Goal: Task Accomplishment & Management: Manage account settings

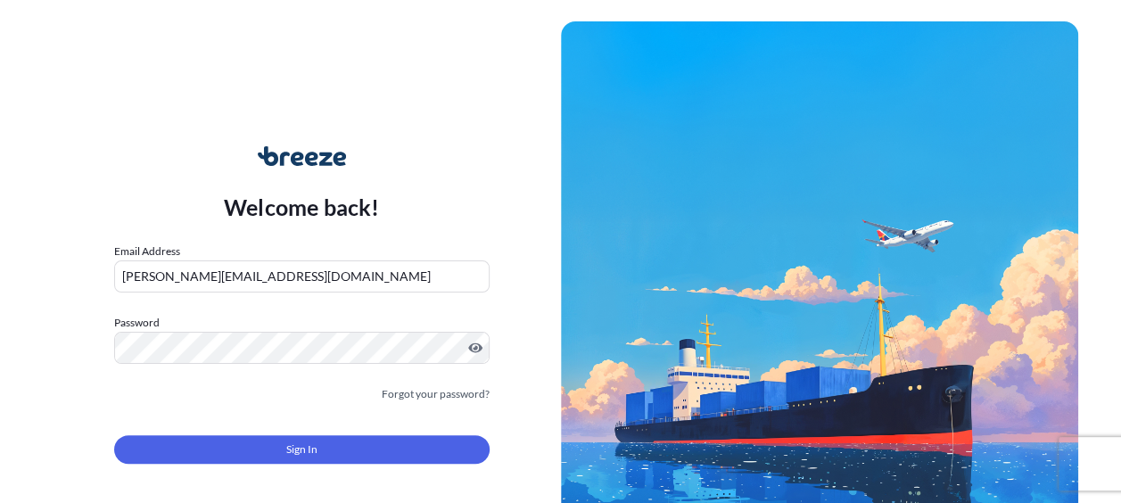
click at [266, 282] on input "[PERSON_NAME][EMAIL_ADDRESS][DOMAIN_NAME]" at bounding box center [301, 276] width 375 height 32
click at [71, 251] on div "Welcome back! Email Address [PERSON_NAME][EMAIL_ADDRESS][DOMAIN_NAME] Password …" at bounding box center [302, 316] width 518 height 410
drag, startPoint x: 224, startPoint y: 278, endPoint x: 107, endPoint y: 269, distance: 117.1
click at [107, 269] on div "Welcome back! Email Address [PERSON_NAME][EMAIL_ADDRESS][DOMAIN_NAME] Password …" at bounding box center [302, 316] width 518 height 410
type input "[EMAIL_ADDRESS][DOMAIN_NAME]"
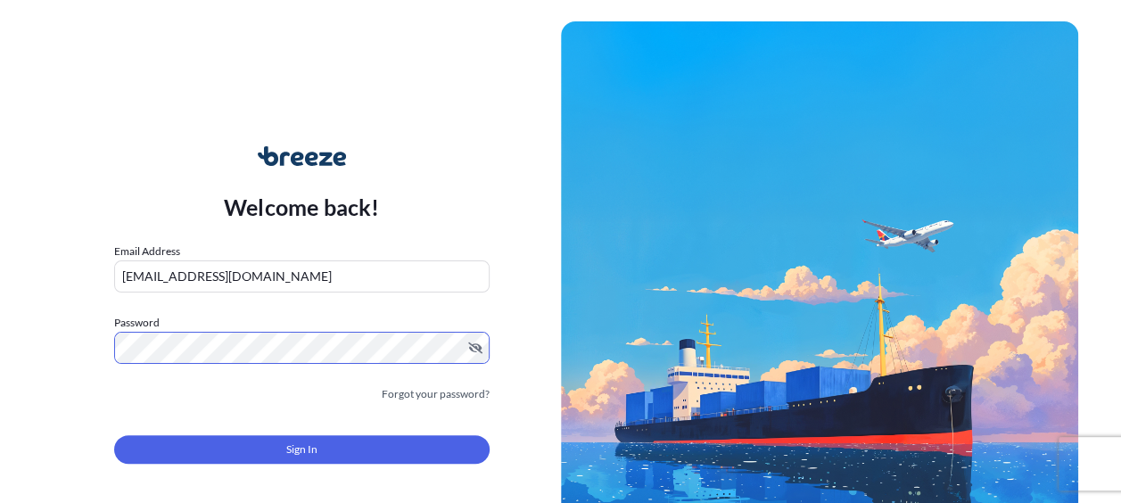
click at [99, 410] on div "Welcome back! Email Address [EMAIL_ADDRESS][DOMAIN_NAME] Password Must include:…" at bounding box center [302, 316] width 518 height 410
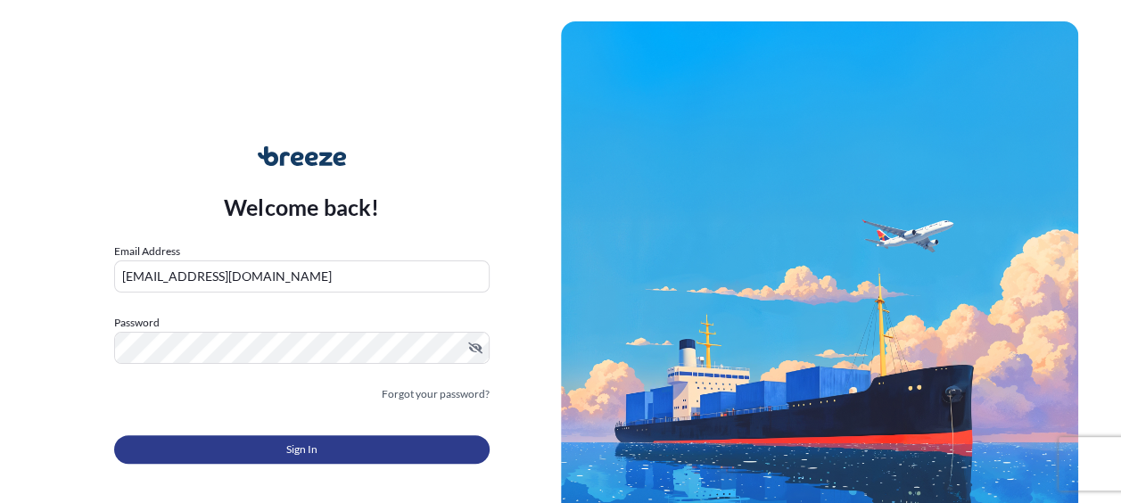
click at [289, 449] on span "Sign In" at bounding box center [301, 449] width 31 height 18
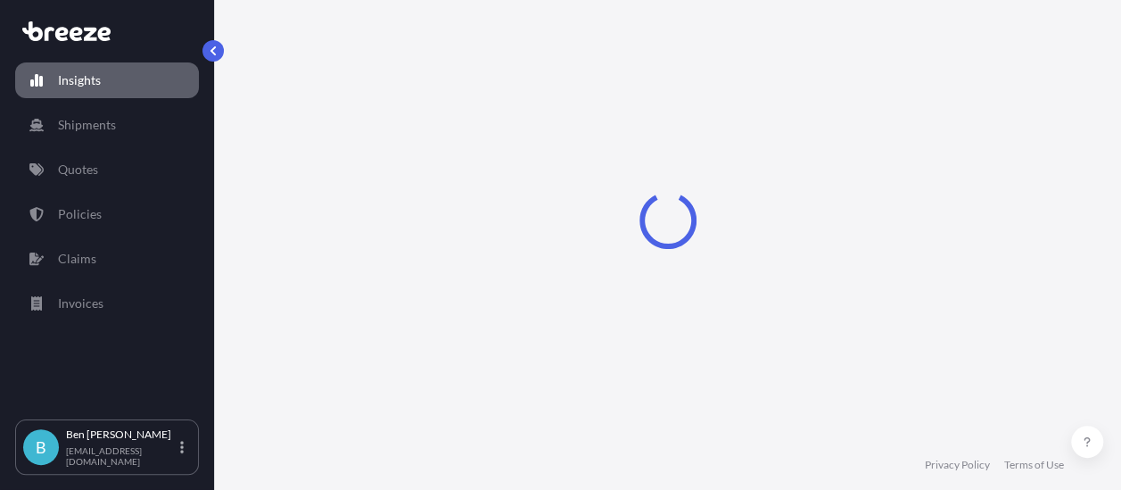
select select "2025"
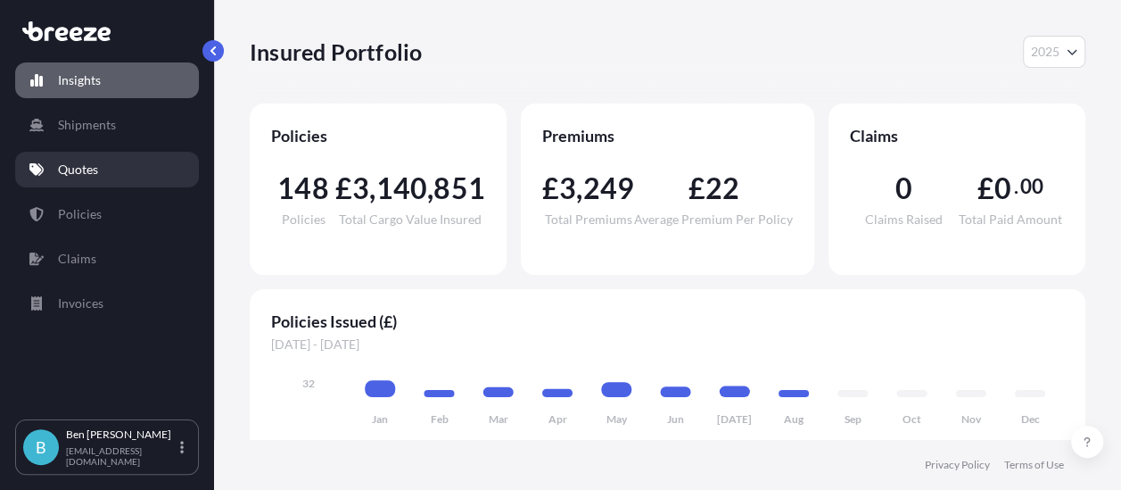
click at [103, 168] on link "Quotes" at bounding box center [107, 170] width 184 height 36
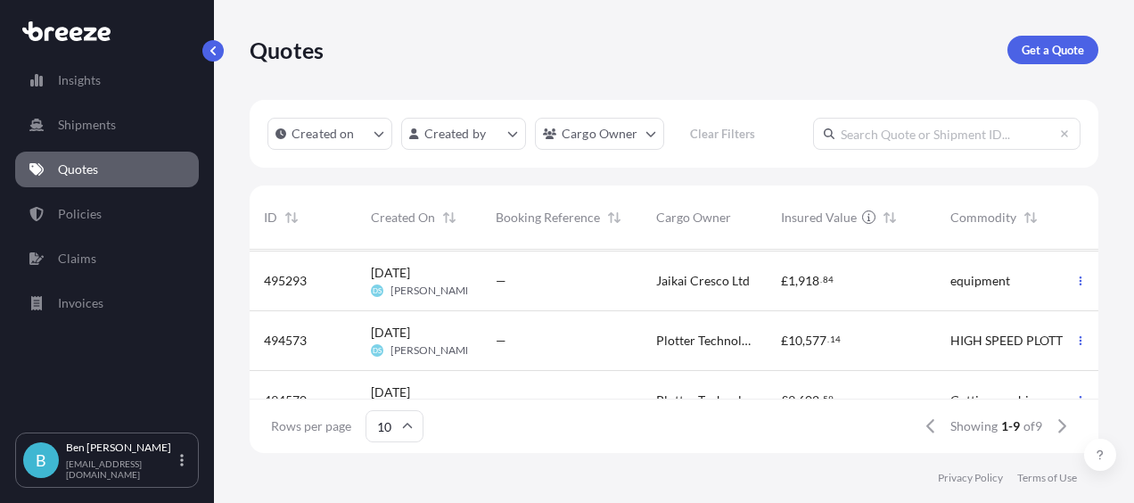
scroll to position [402, 0]
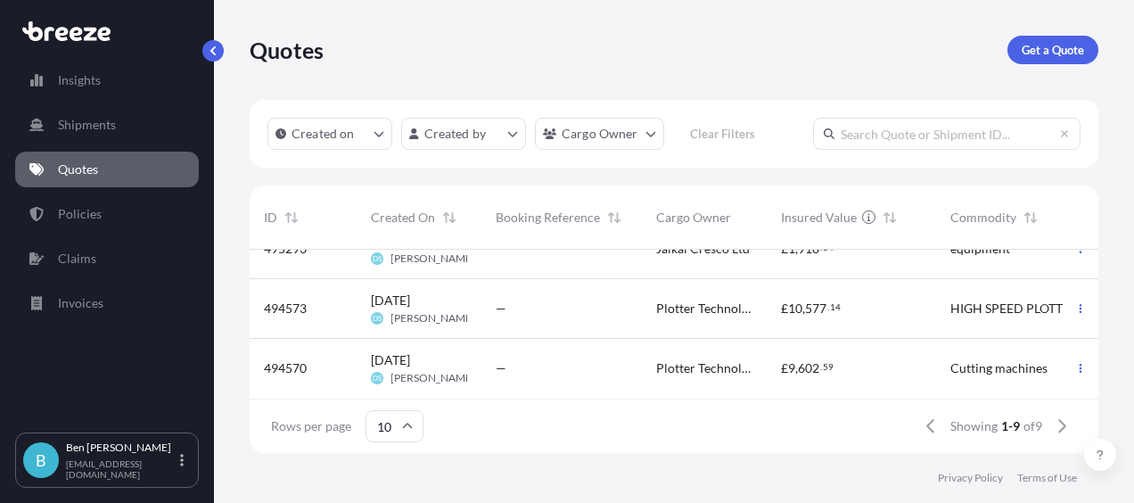
click at [297, 359] on span "494570" at bounding box center [285, 368] width 43 height 18
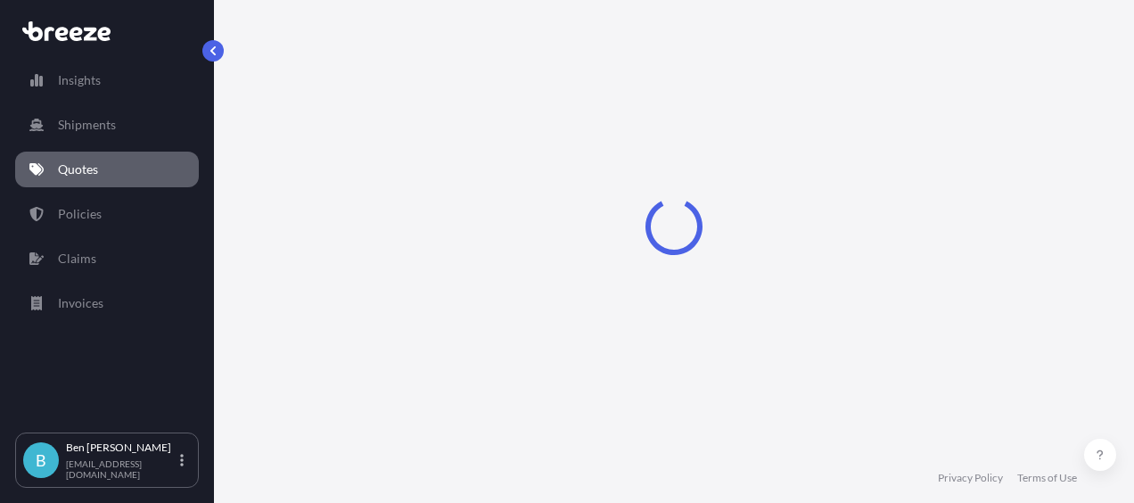
select select "Road"
select select "Air"
select select "1"
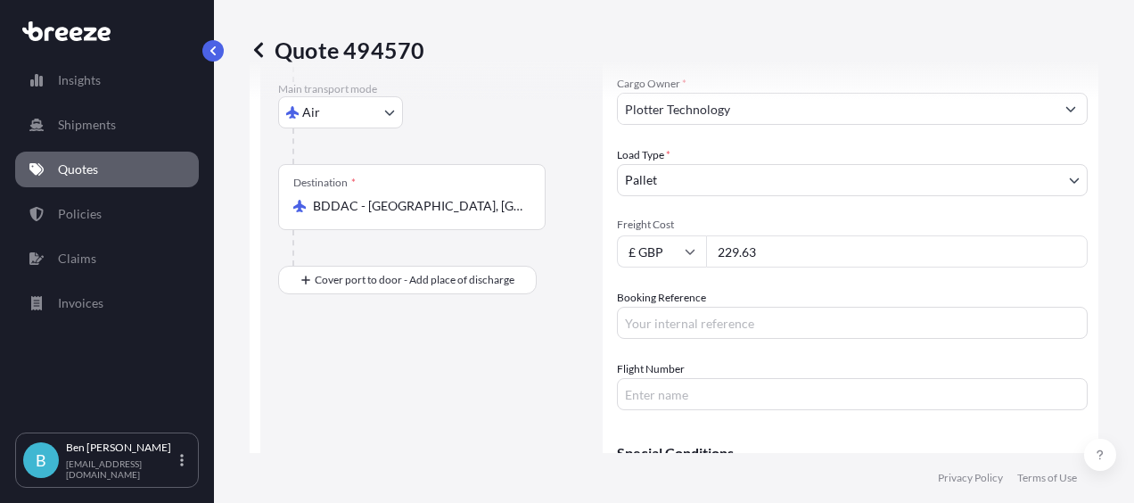
scroll to position [446, 0]
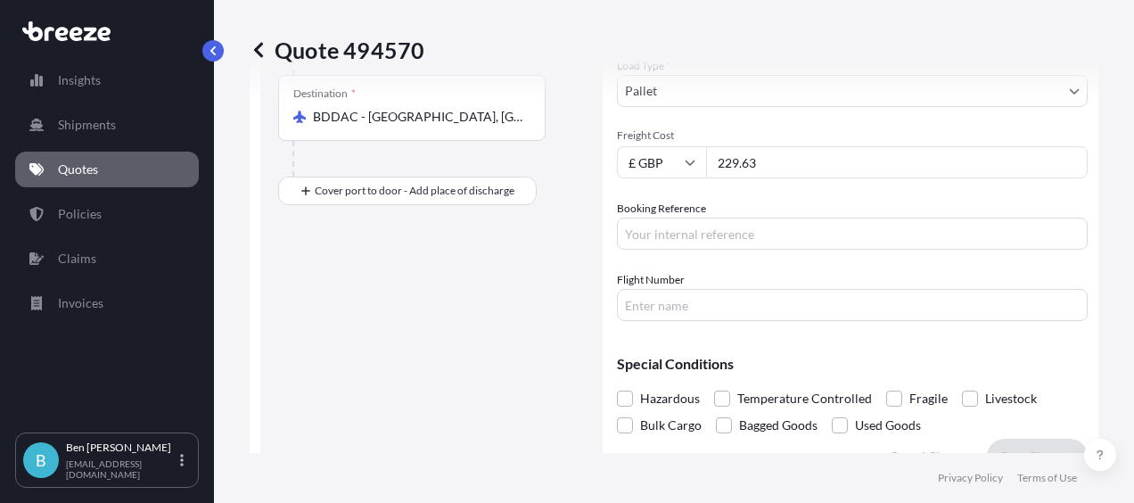
click at [672, 238] on input "Booking Reference" at bounding box center [852, 234] width 471 height 32
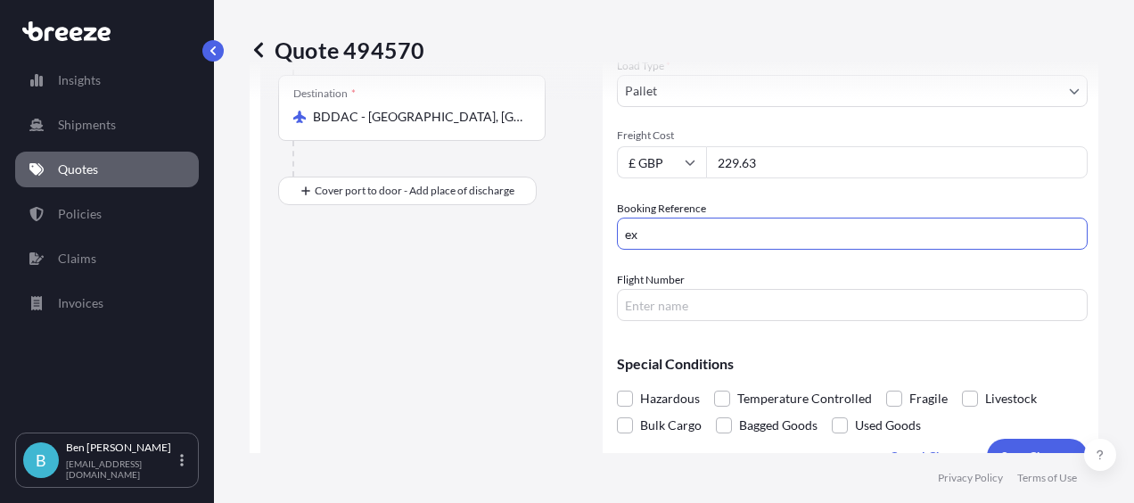
type input "e"
type input "EX25004791"
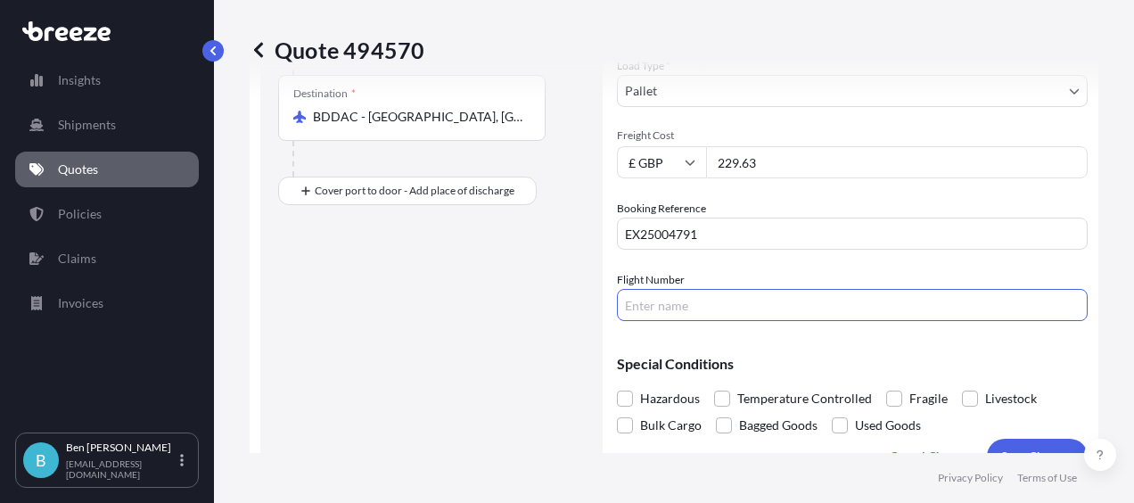
click at [701, 307] on input "Flight Number" at bounding box center [852, 305] width 471 height 32
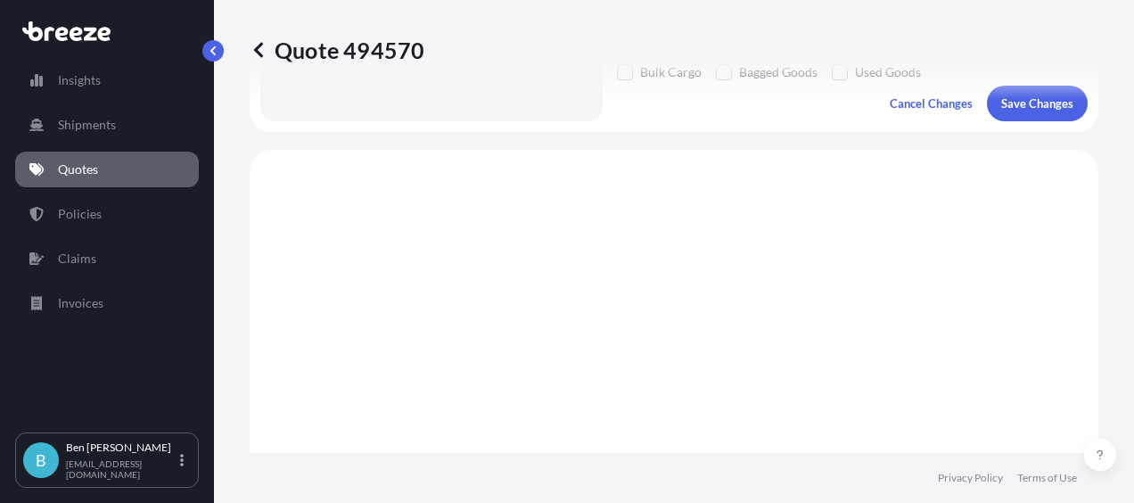
scroll to position [802, 0]
type input "7L6403"
click at [1016, 100] on p "Save Changes" at bounding box center [1037, 100] width 72 height 18
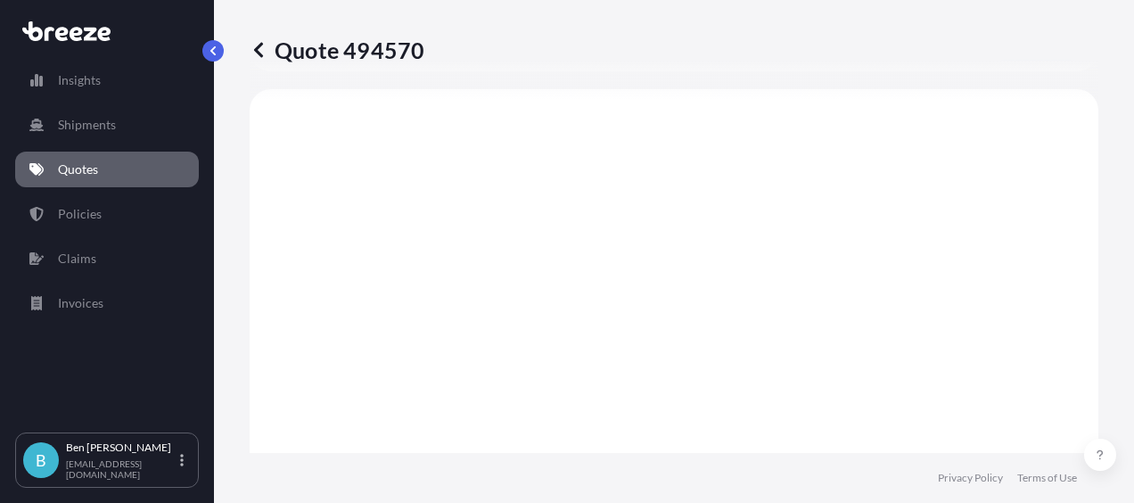
select select "Road"
select select "Air"
select select "1"
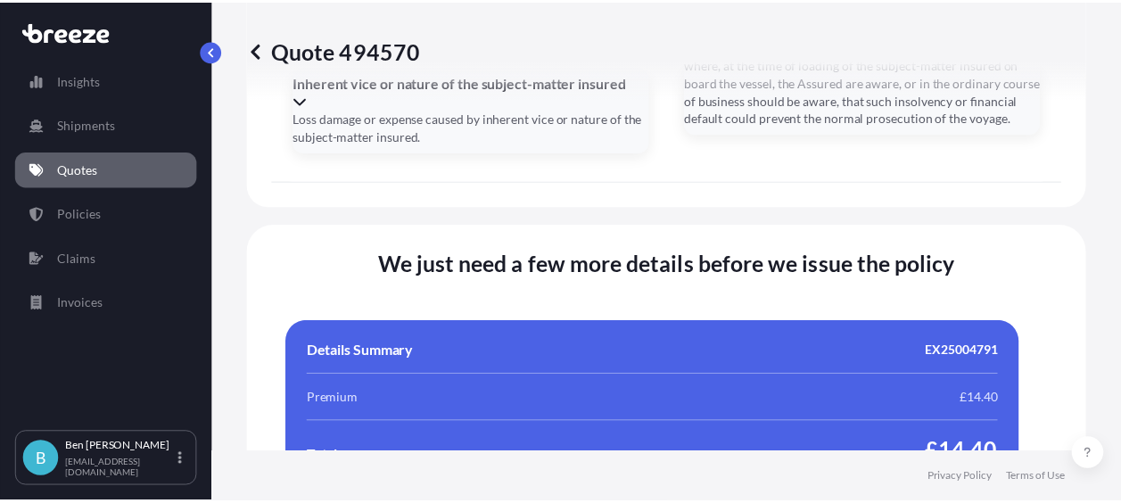
scroll to position [3639, 0]
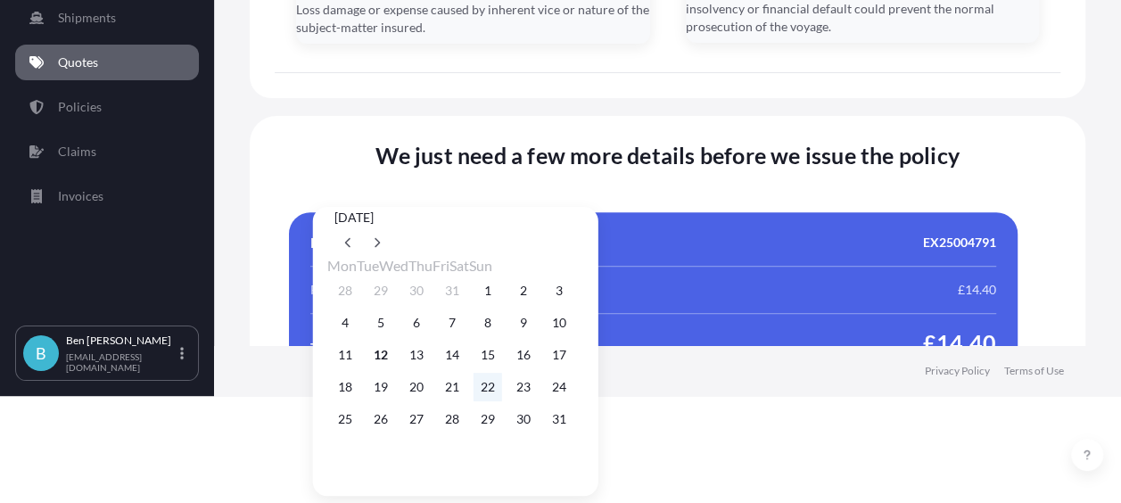
scroll to position [123, 0]
click at [466, 357] on button "14" at bounding box center [452, 355] width 29 height 29
type input "[DATE]"
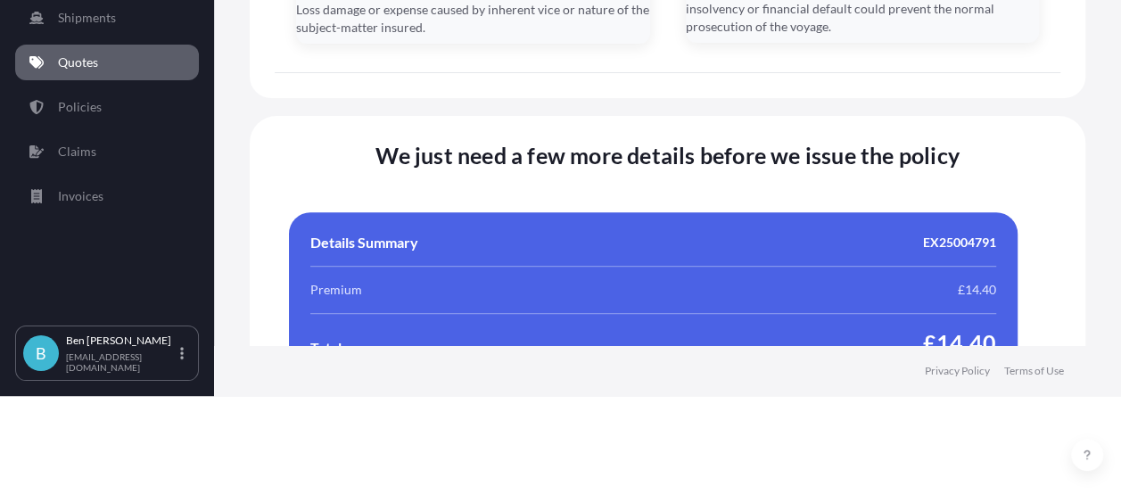
scroll to position [0, 0]
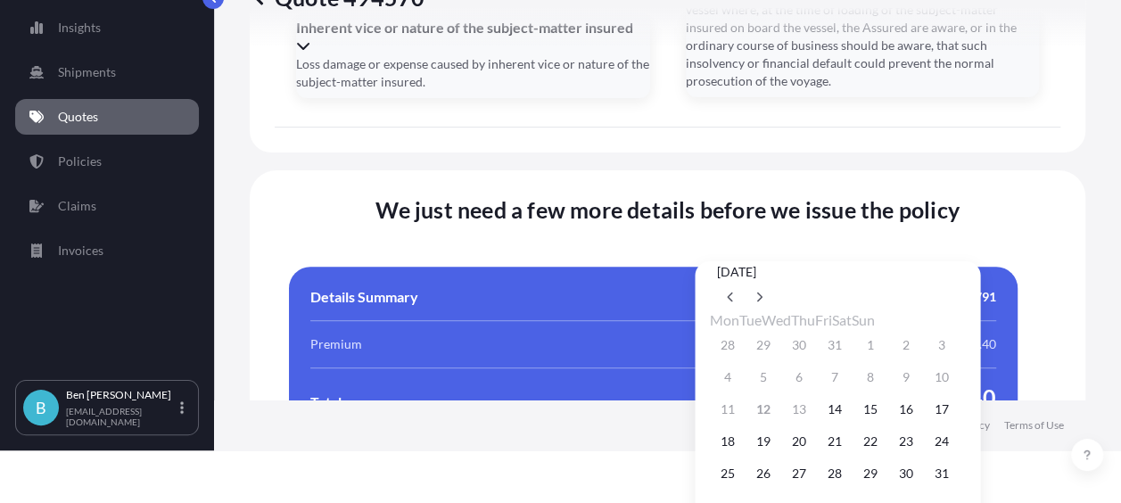
scroll to position [89, 0]
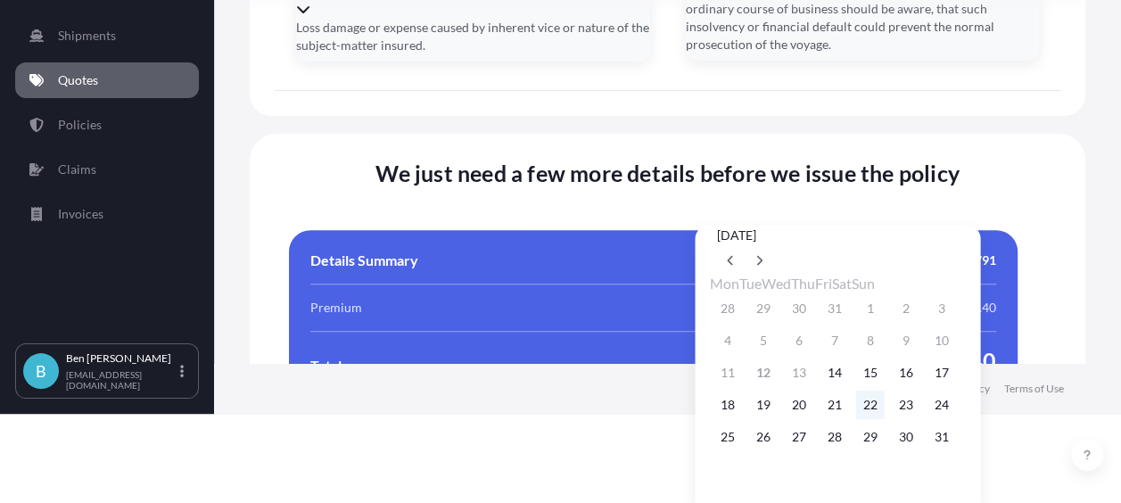
click at [884, 419] on button "22" at bounding box center [869, 405] width 29 height 29
type input "[DATE]"
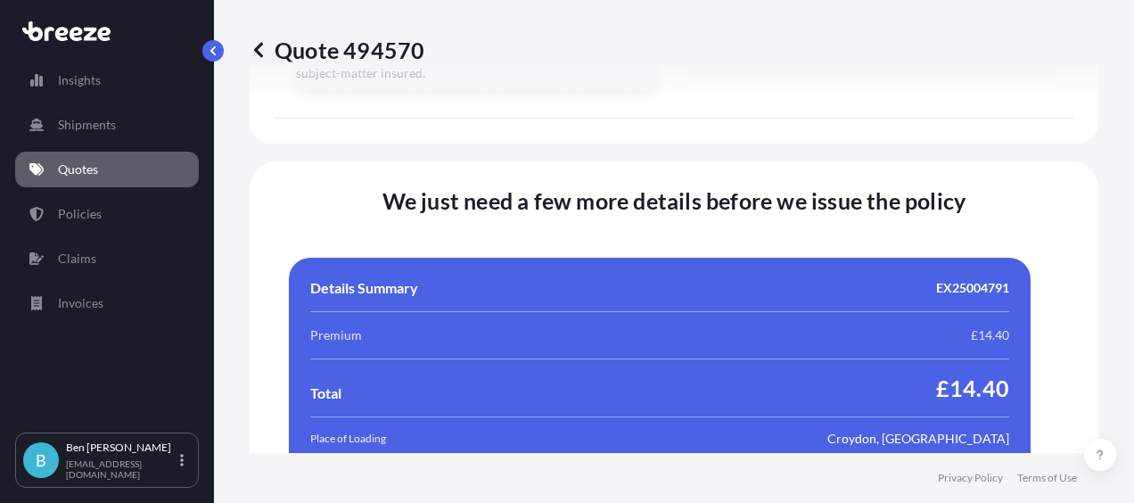
scroll to position [3728, 0]
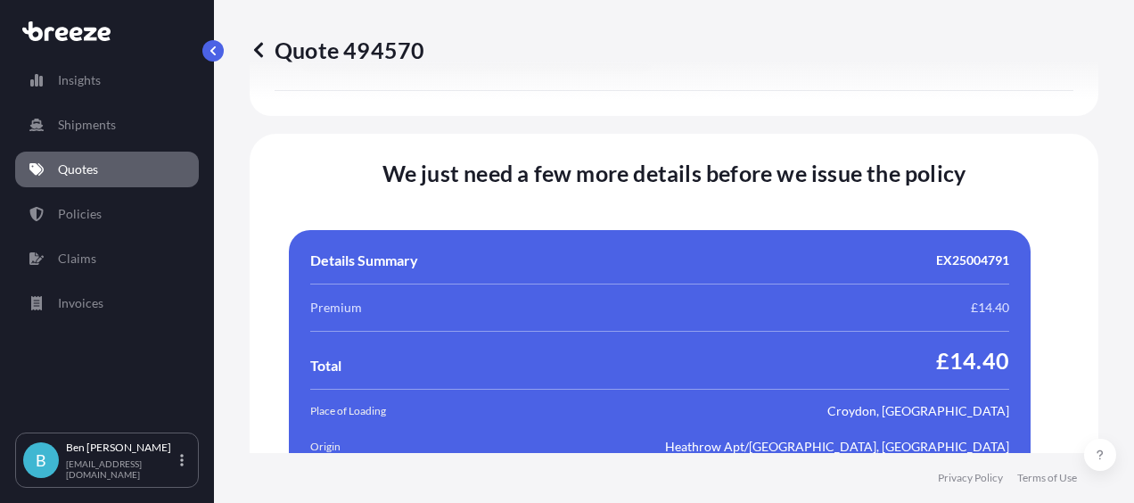
paste input "50118747562"
type input "50118747562"
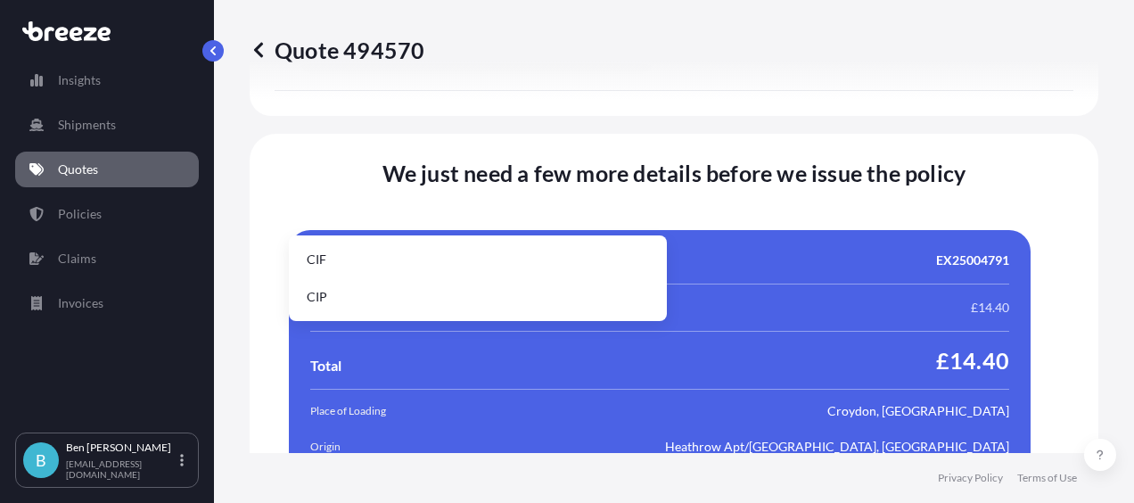
type input "CIF"
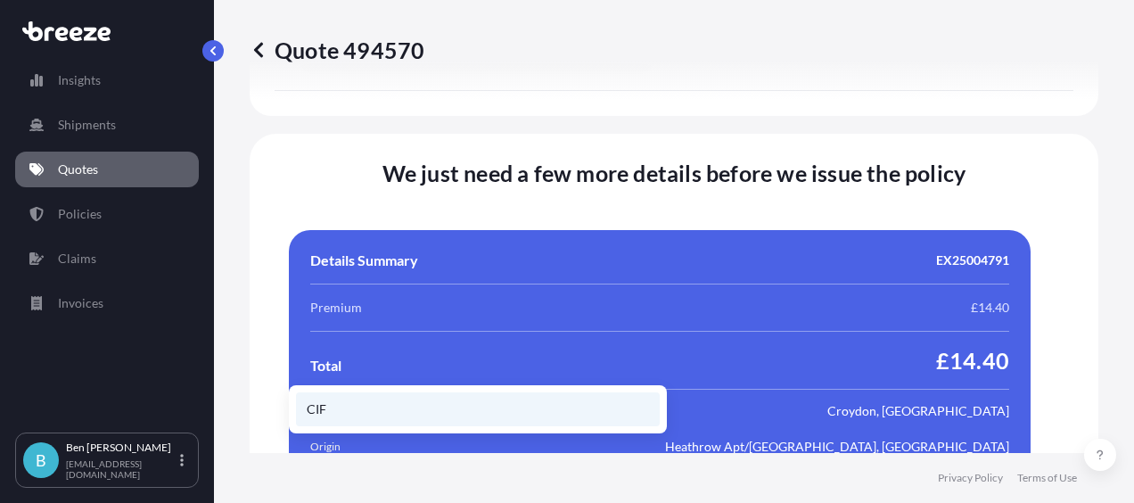
click at [394, 416] on li "CIF" at bounding box center [478, 409] width 364 height 34
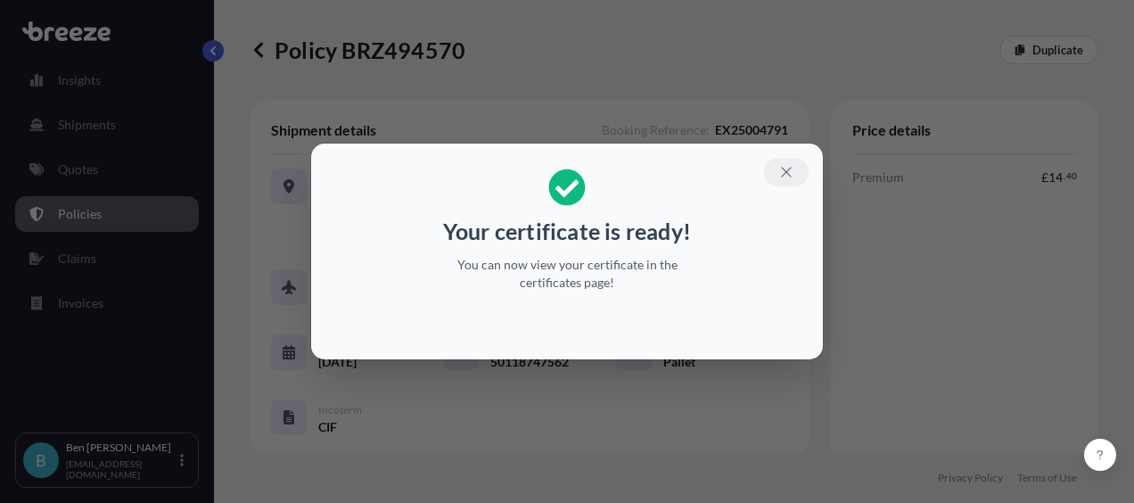
click at [786, 177] on icon "button" at bounding box center [786, 172] width 16 height 16
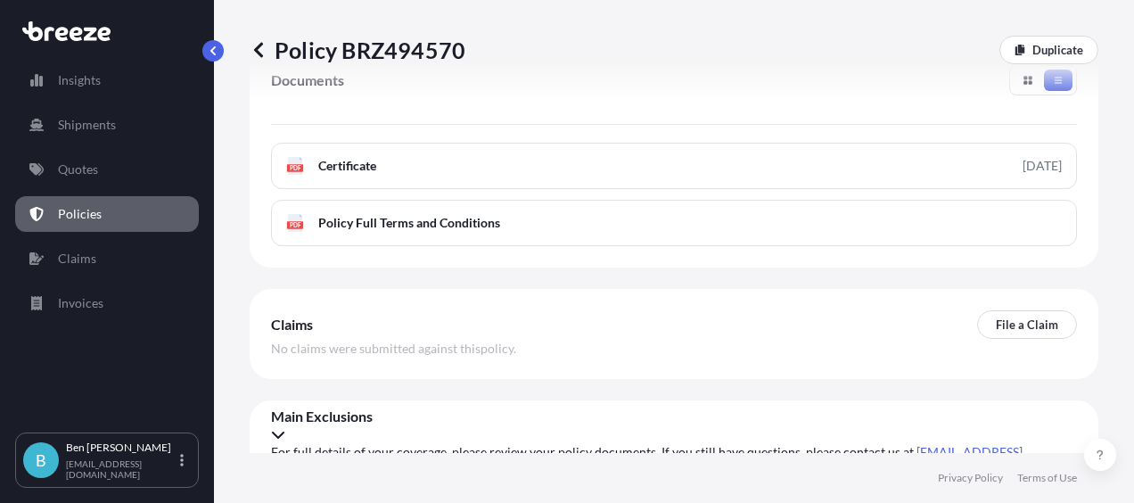
scroll to position [713, 0]
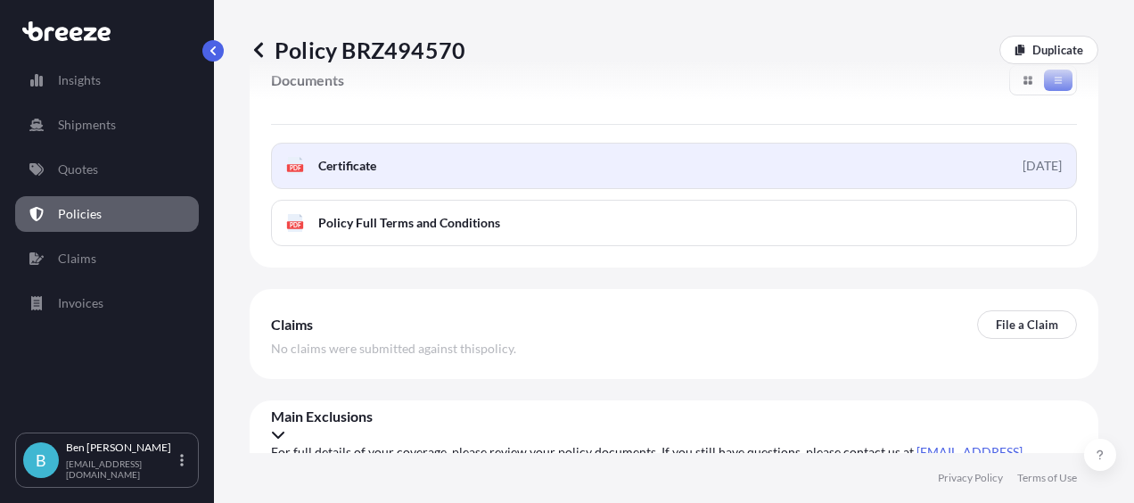
click at [925, 165] on link "PDF Certificate [DATE]" at bounding box center [674, 166] width 806 height 46
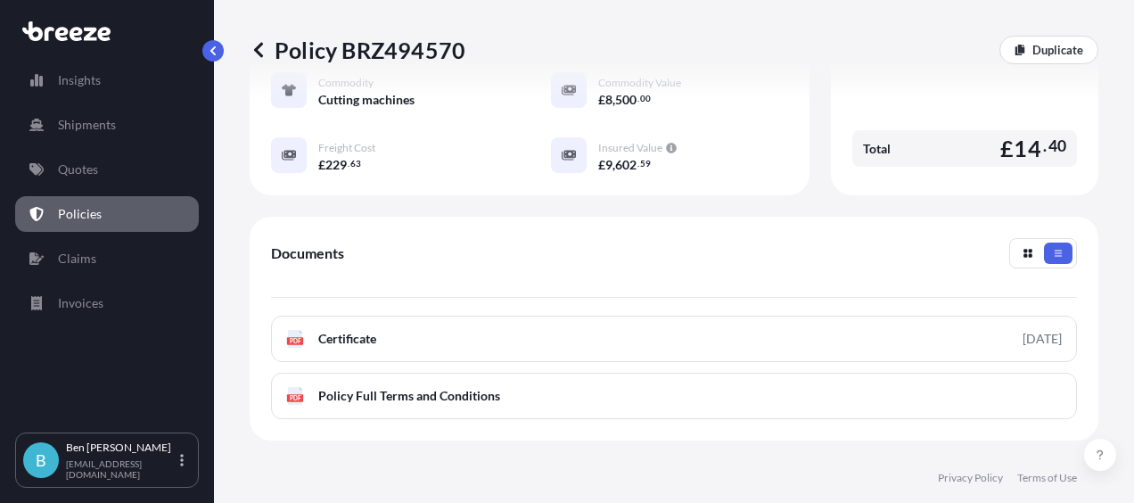
scroll to position [624, 0]
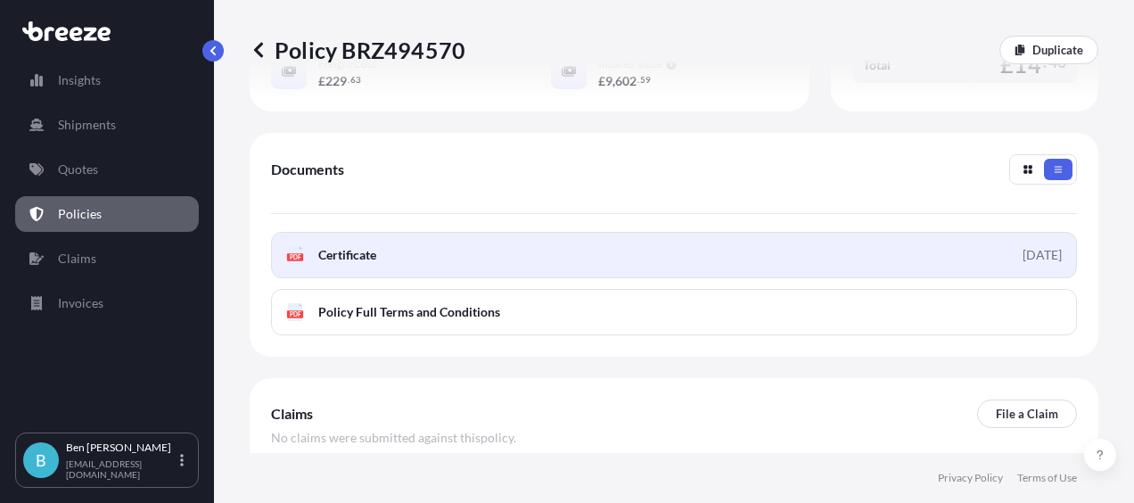
click at [976, 251] on link "PDF Certificate [DATE]" at bounding box center [674, 255] width 806 height 46
